Goal: Communication & Community: Answer question/provide support

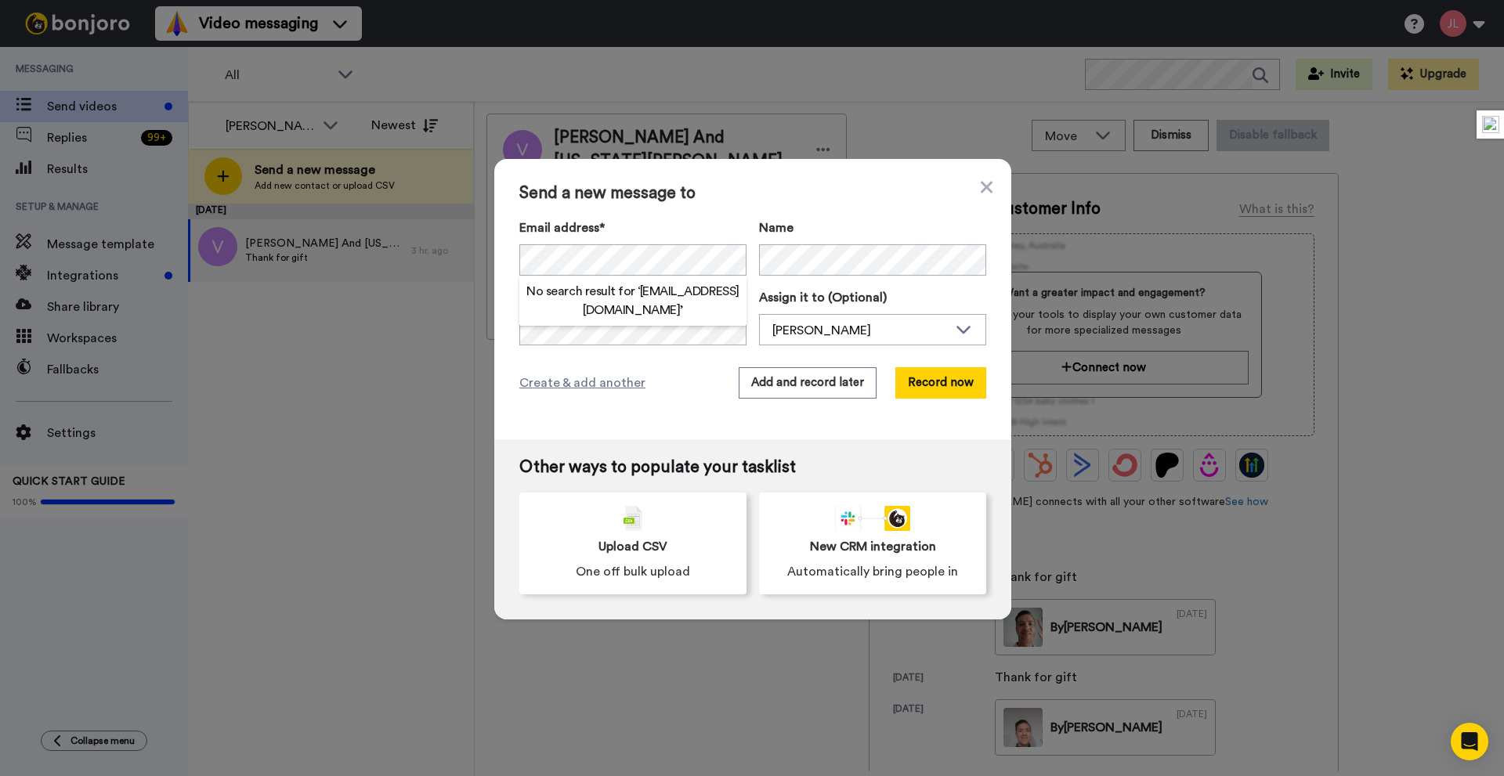
click at [858, 190] on span "Send a new message to" at bounding box center [752, 193] width 467 height 19
click at [760, 387] on button "Add and record later" at bounding box center [808, 382] width 138 height 31
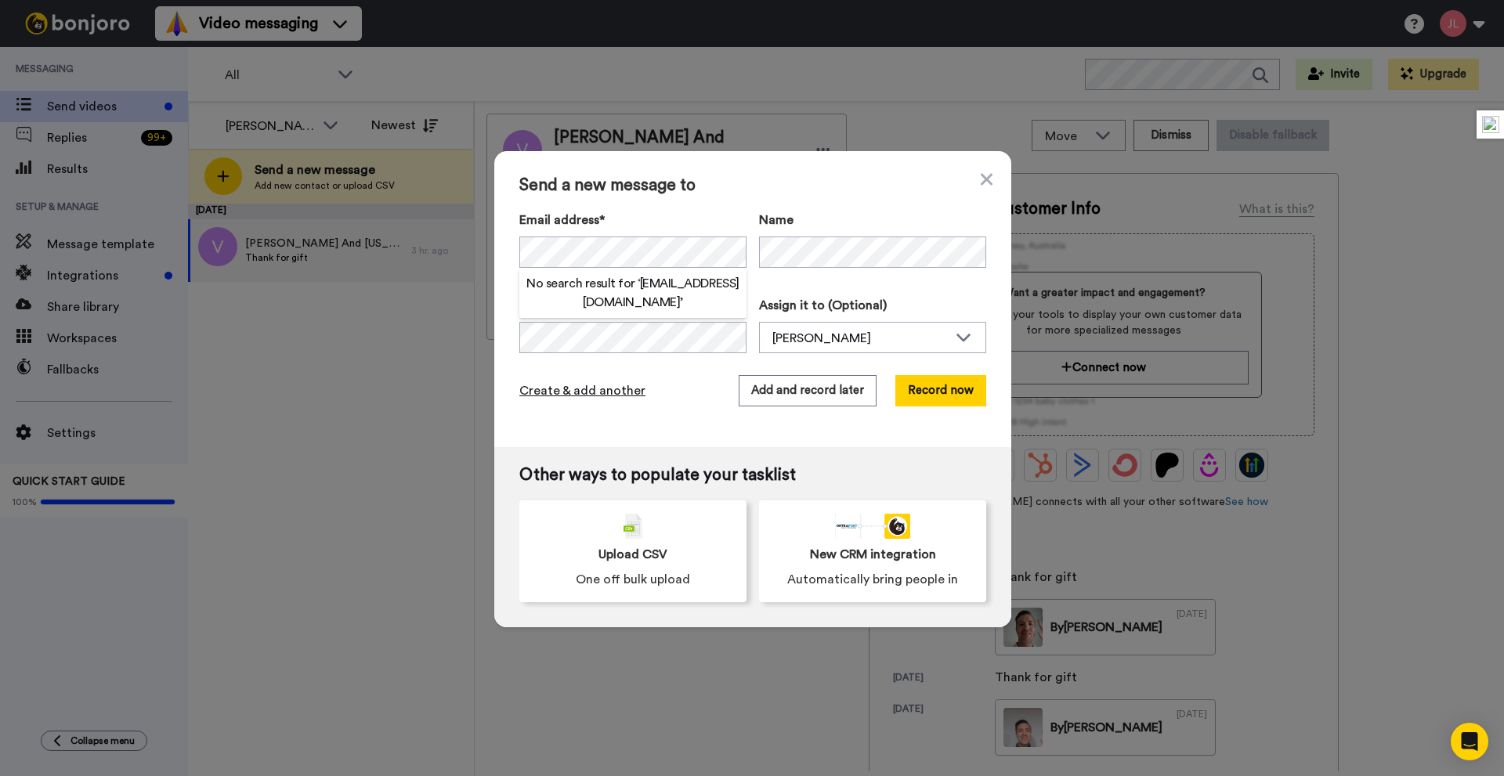
click at [598, 388] on span "Create & add another" at bounding box center [582, 390] width 126 height 19
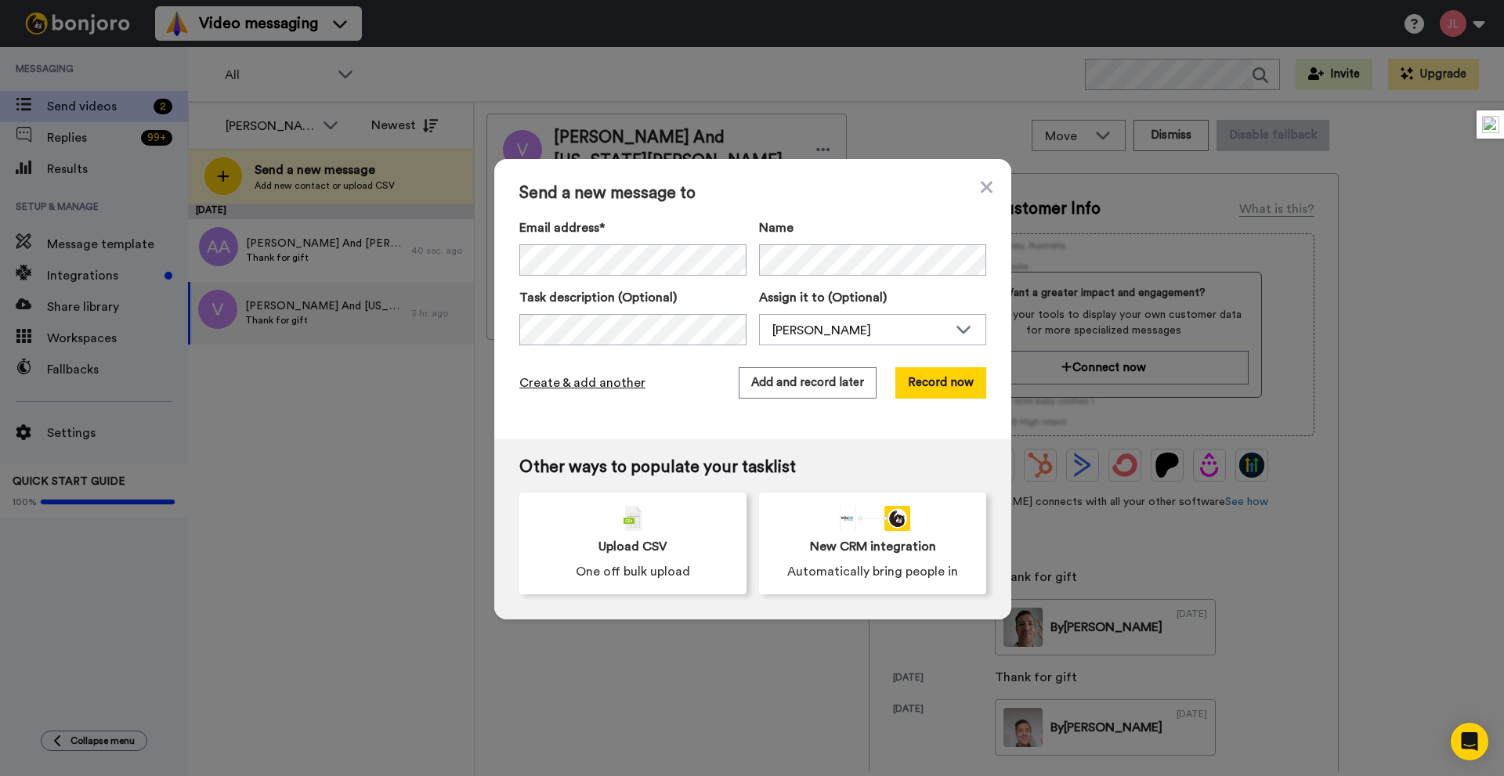
click at [612, 384] on span "Create & add another" at bounding box center [582, 383] width 126 height 19
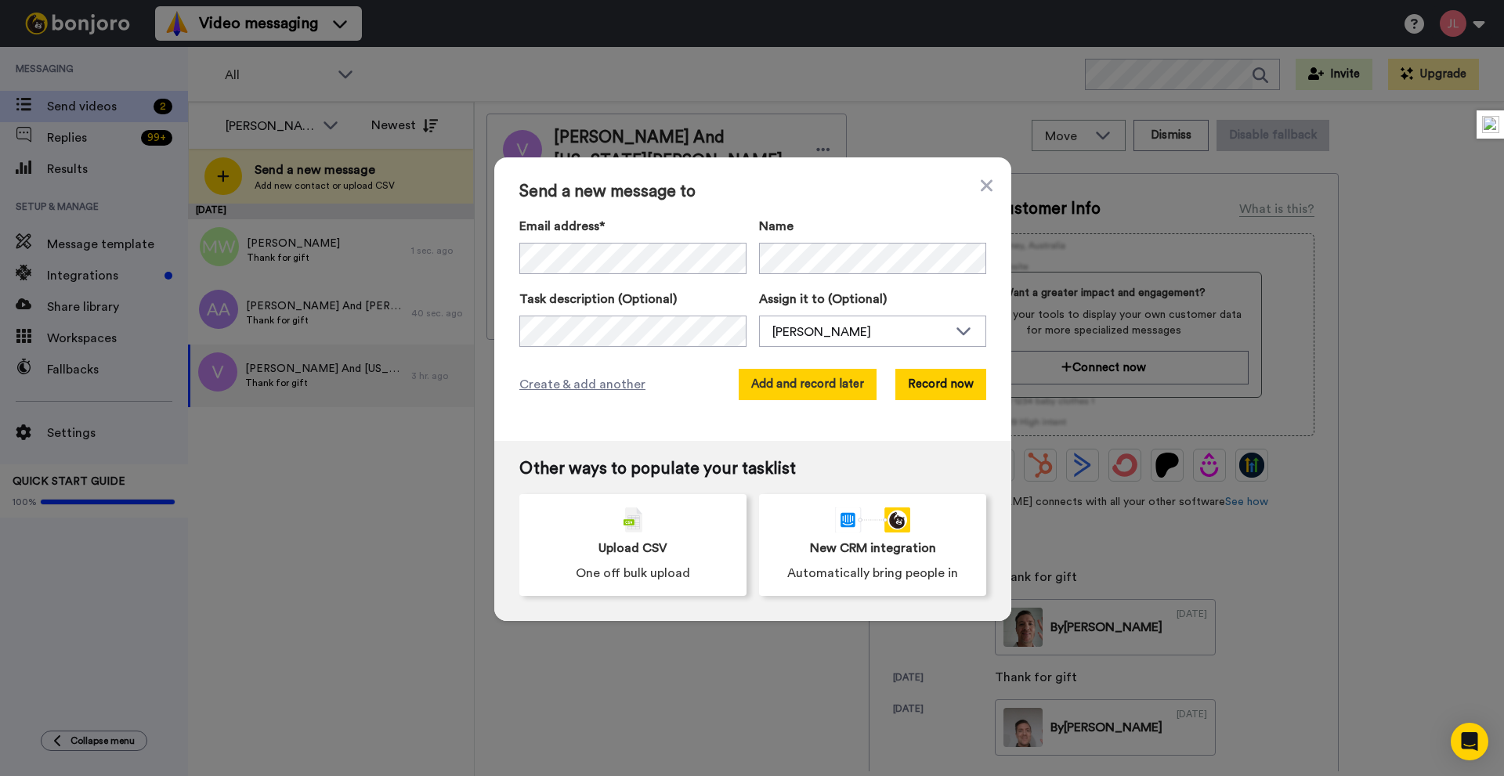
click at [815, 385] on button "Add and record later" at bounding box center [808, 384] width 138 height 31
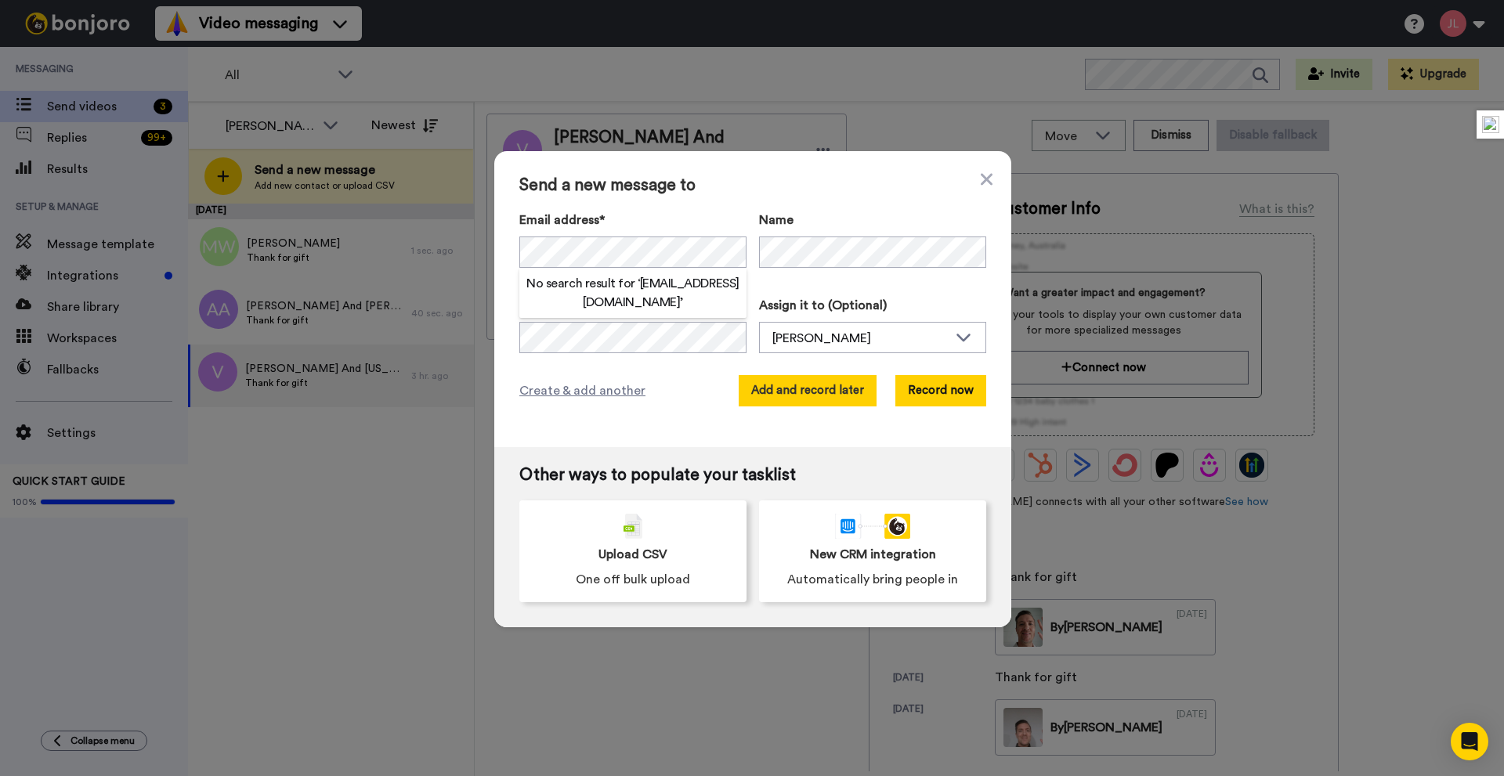
click at [847, 394] on button "Add and record later" at bounding box center [808, 390] width 138 height 31
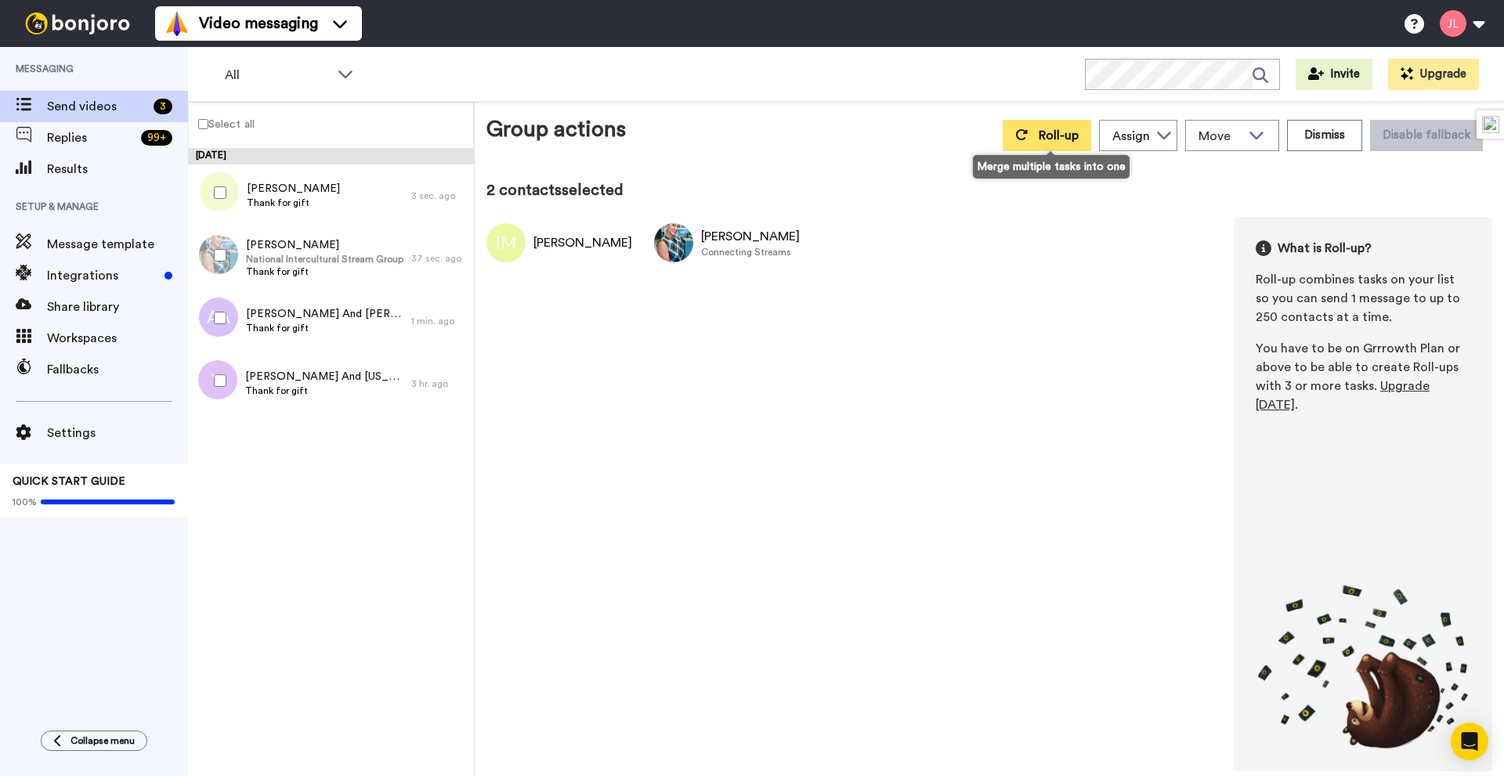
click at [1055, 146] on button "Roll-up" at bounding box center [1047, 135] width 89 height 31
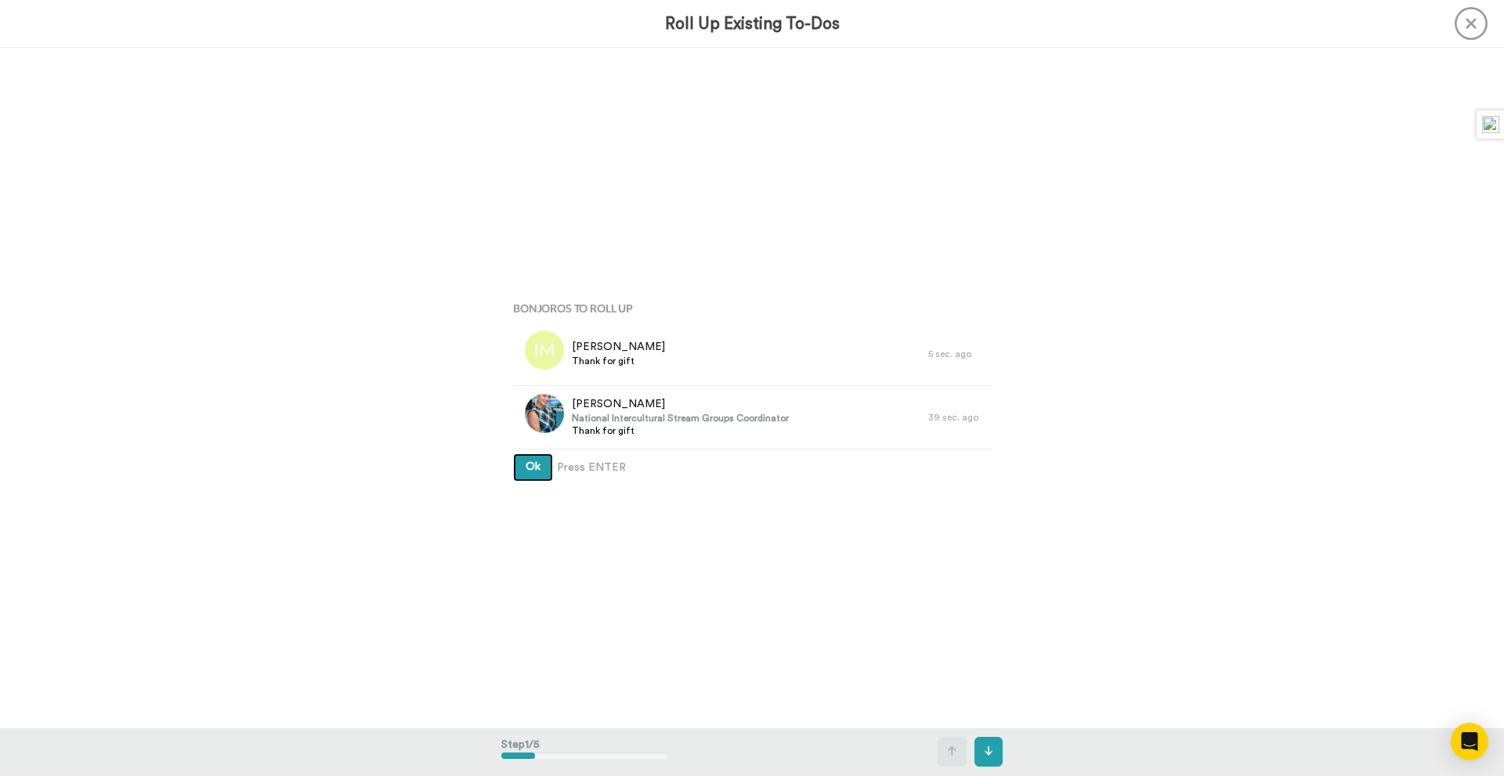
click at [513, 453] on button "Ok" at bounding box center [533, 467] width 40 height 28
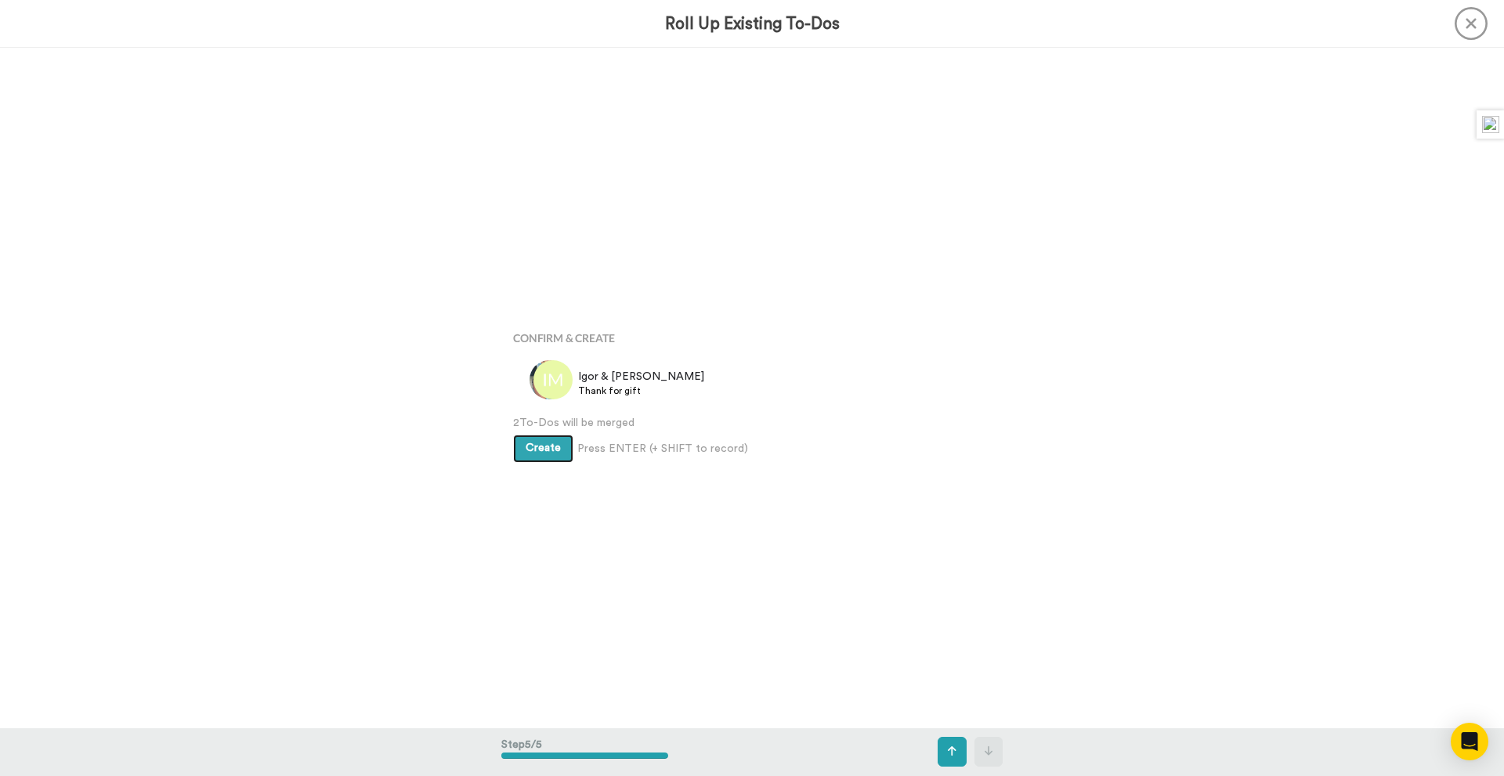
scroll to position [2720, 0]
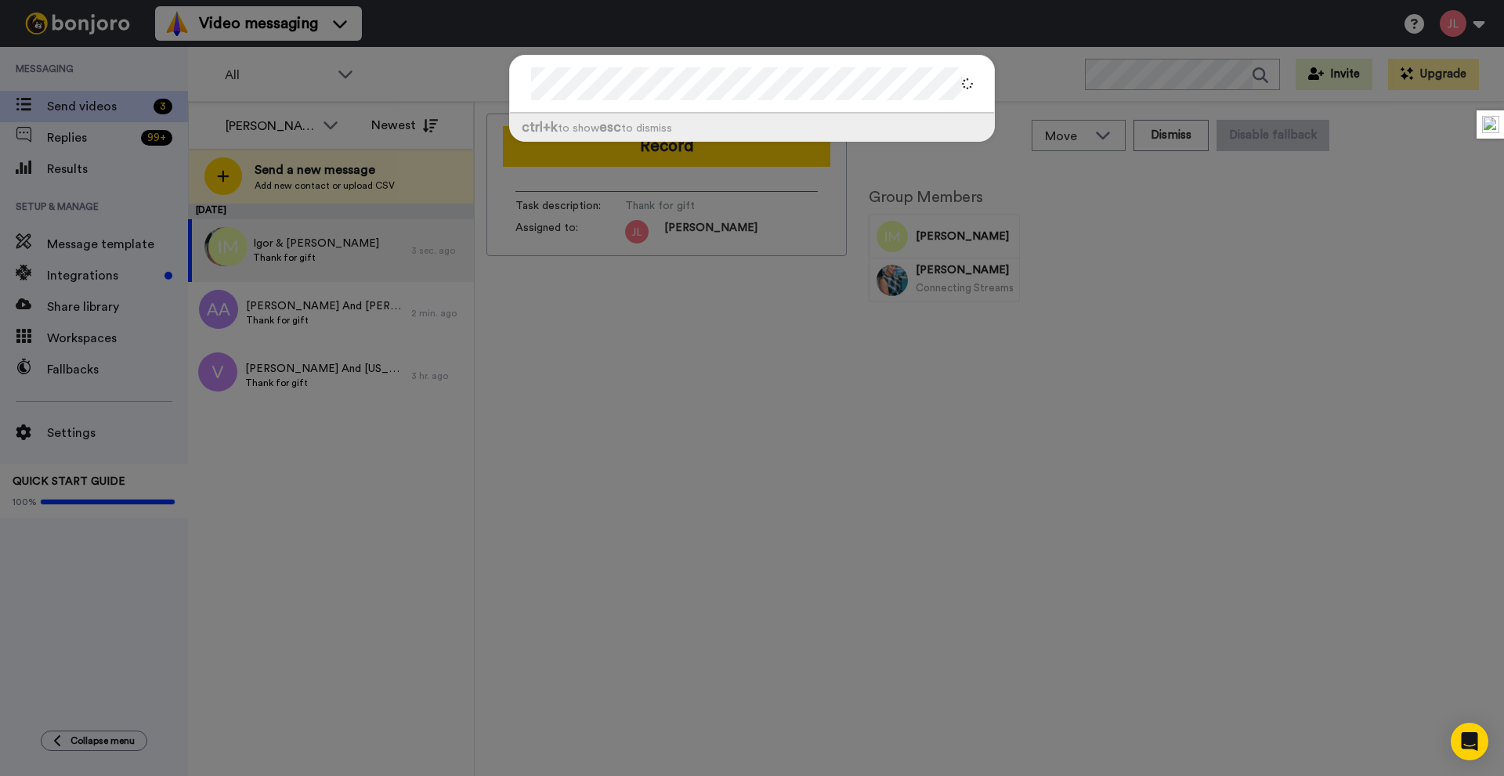
click at [57, 144] on div "ctrl +k to show esc to dismiss" at bounding box center [752, 388] width 1504 height 776
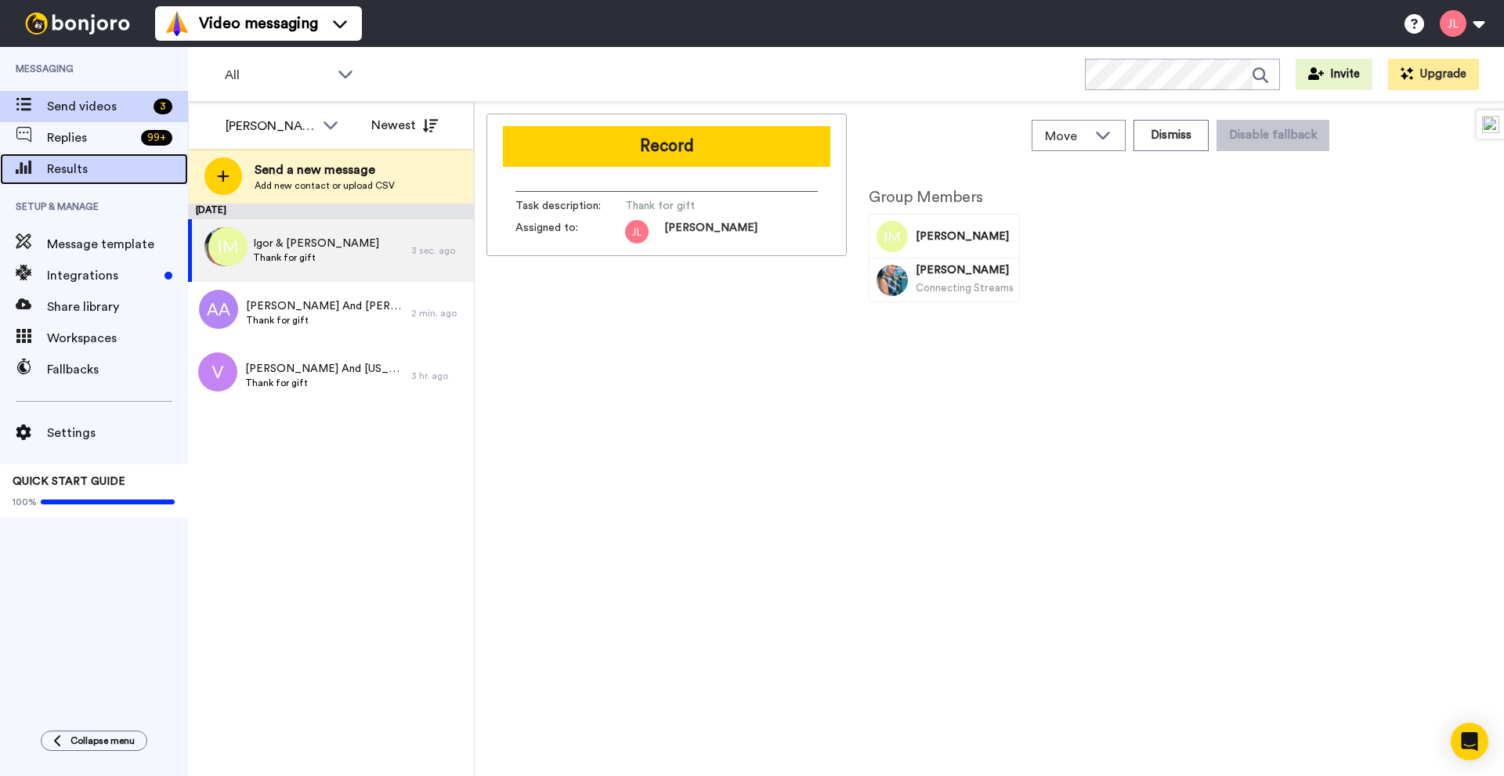
click at [54, 163] on span "Results" at bounding box center [117, 169] width 141 height 19
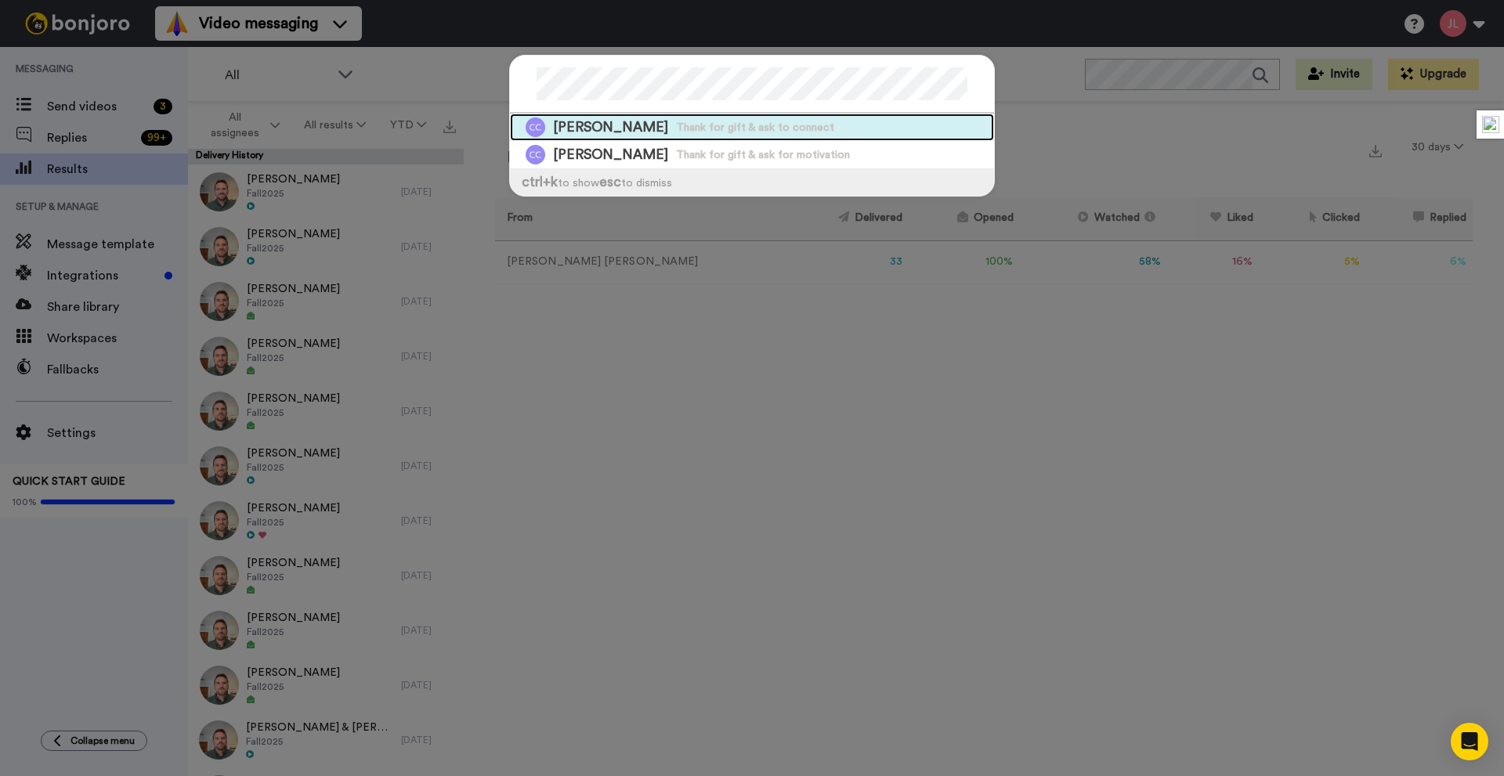
click at [619, 130] on span "Chelsey Chen" at bounding box center [610, 127] width 115 height 20
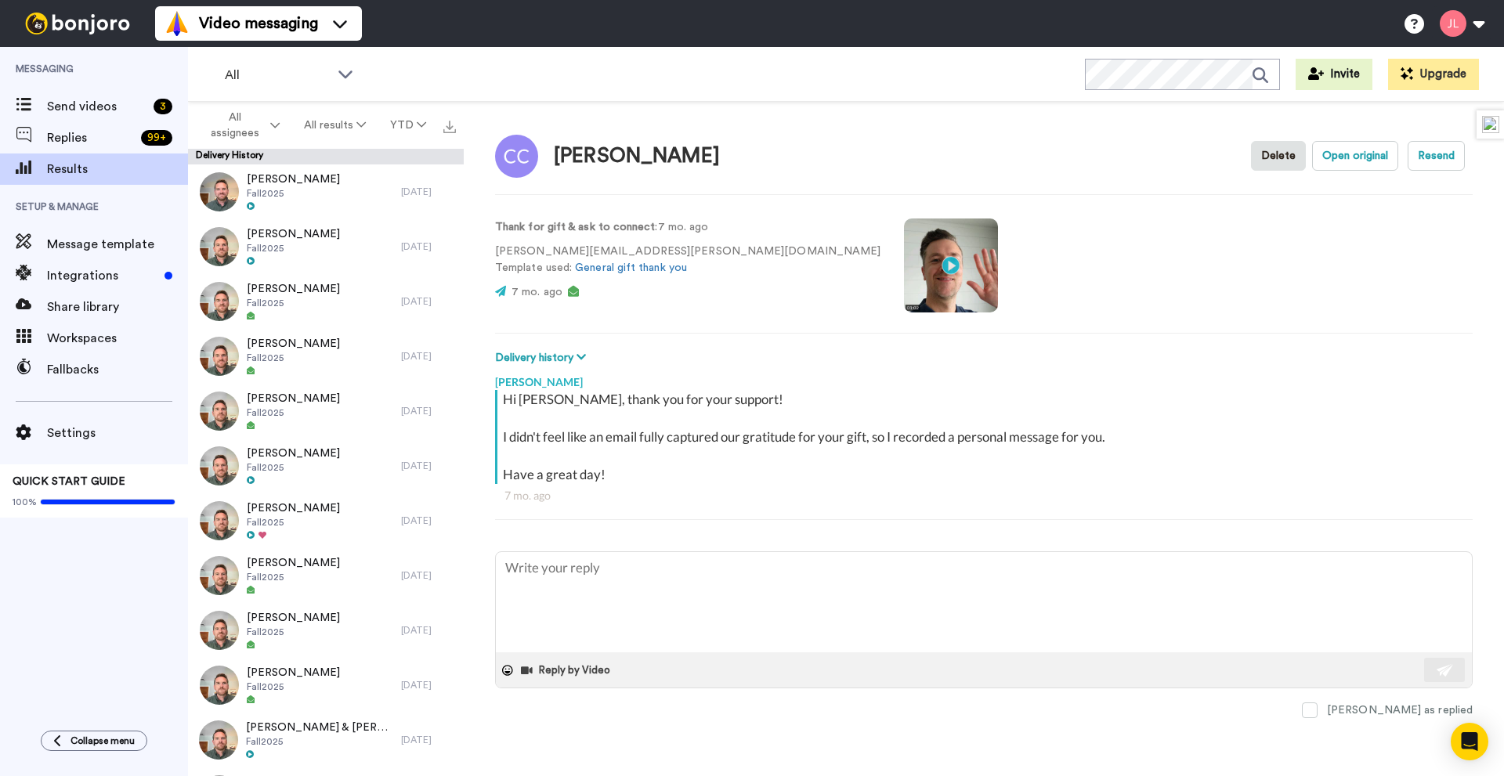
click at [642, 163] on div "Chelsey Chen" at bounding box center [637, 156] width 166 height 23
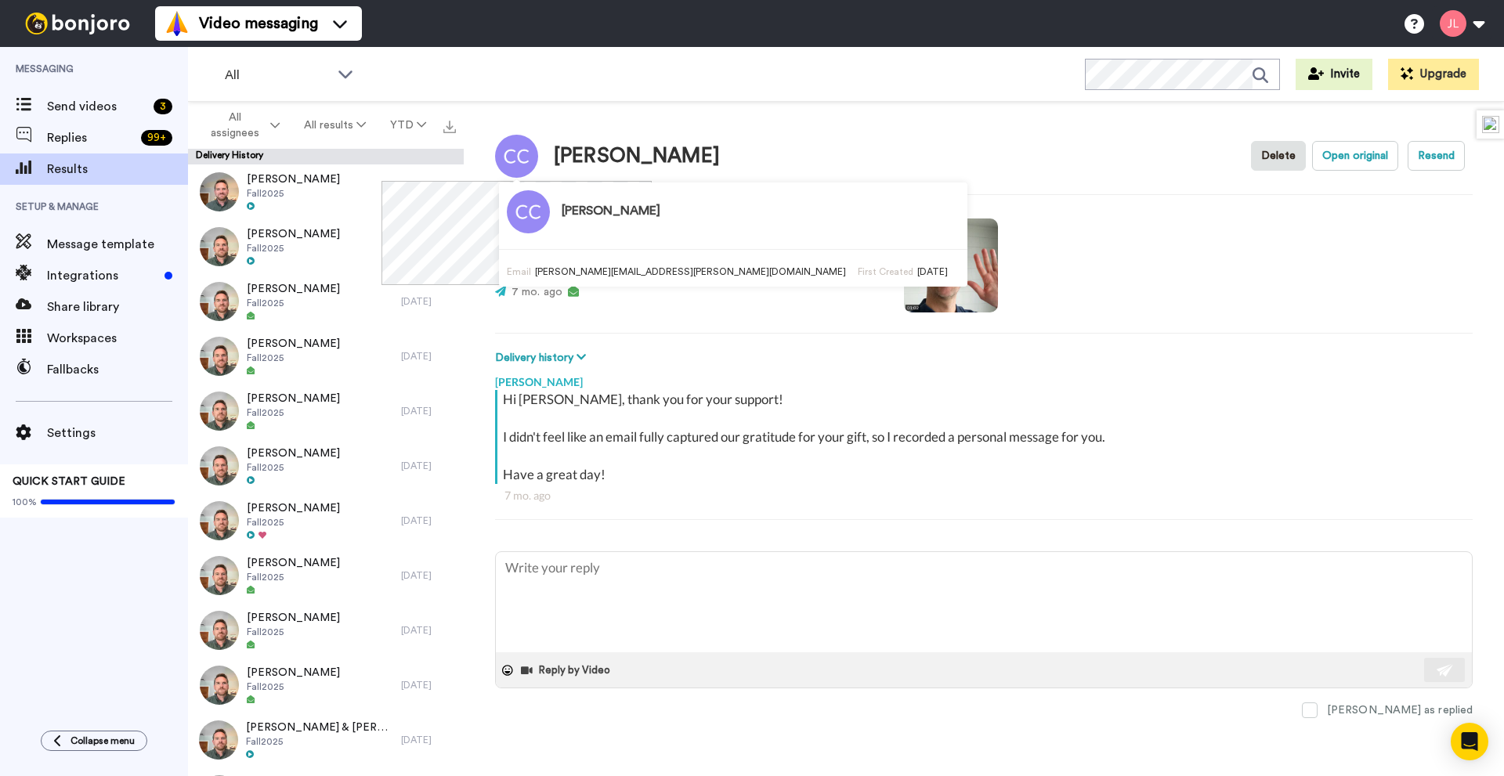
click at [536, 156] on img at bounding box center [516, 156] width 43 height 43
click at [566, 210] on h3 "Chelsey Chen" at bounding box center [611, 211] width 99 height 14
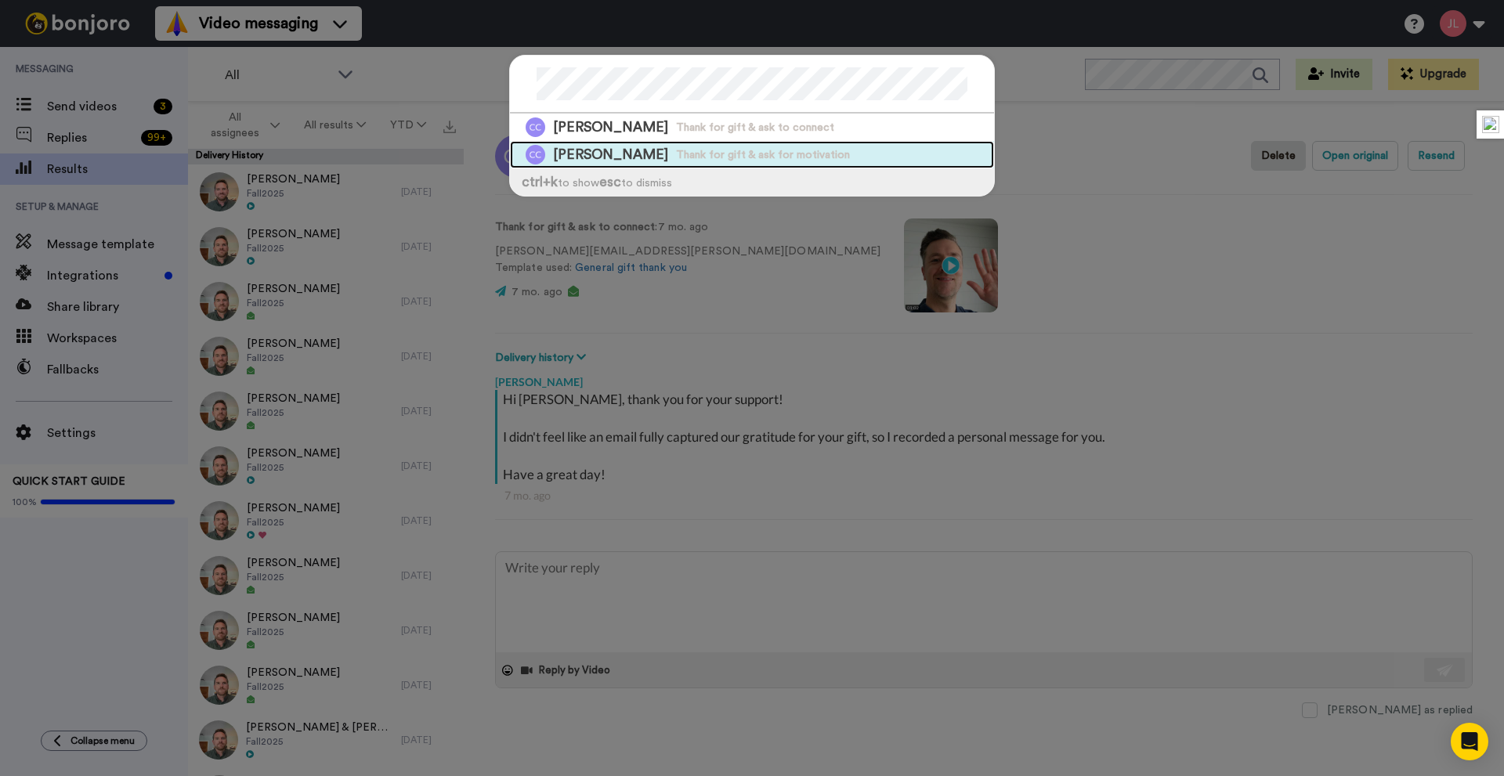
click at [715, 157] on span "Thank for gift & ask for motivation" at bounding box center [763, 155] width 174 height 16
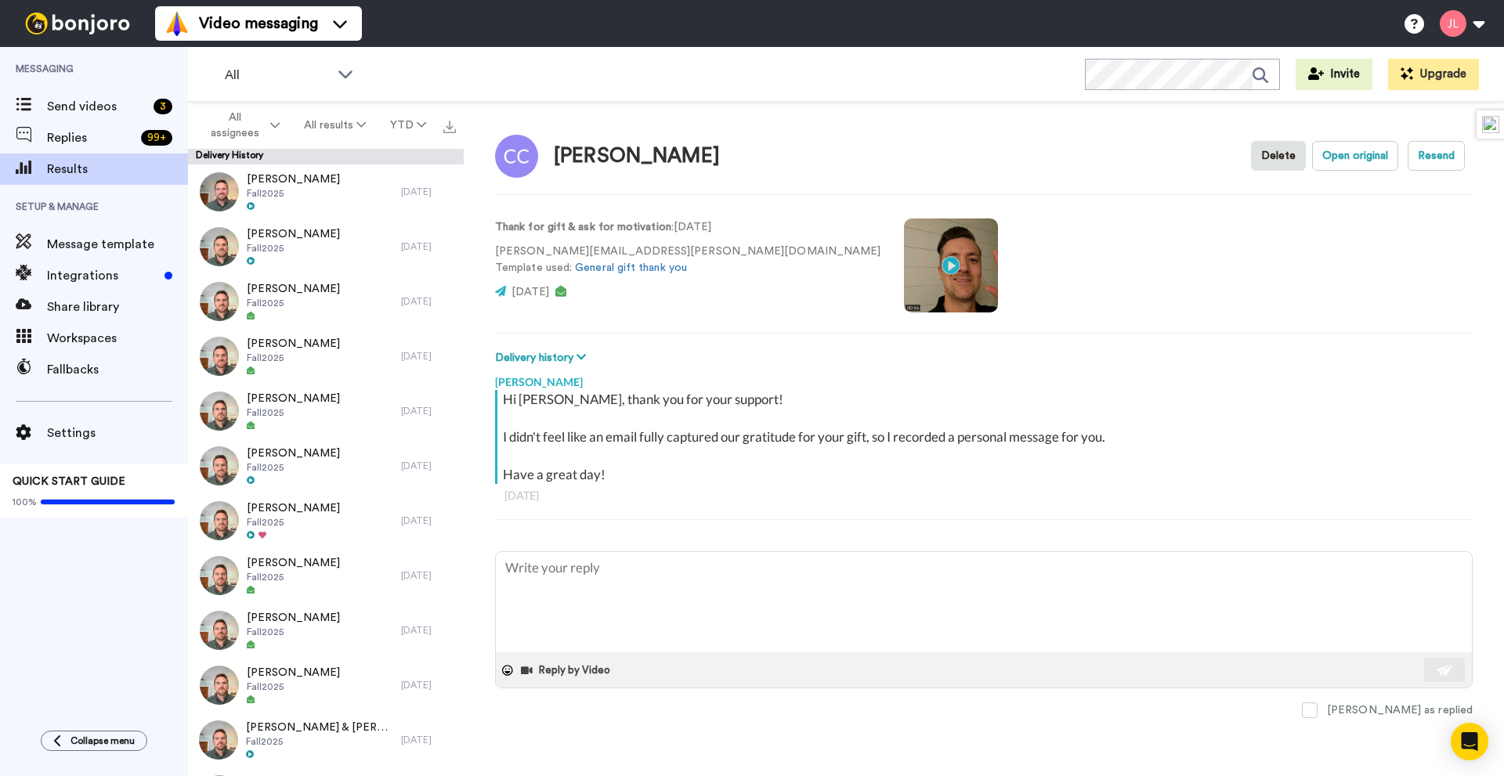
type textarea "x"
